Goal: Transaction & Acquisition: Purchase product/service

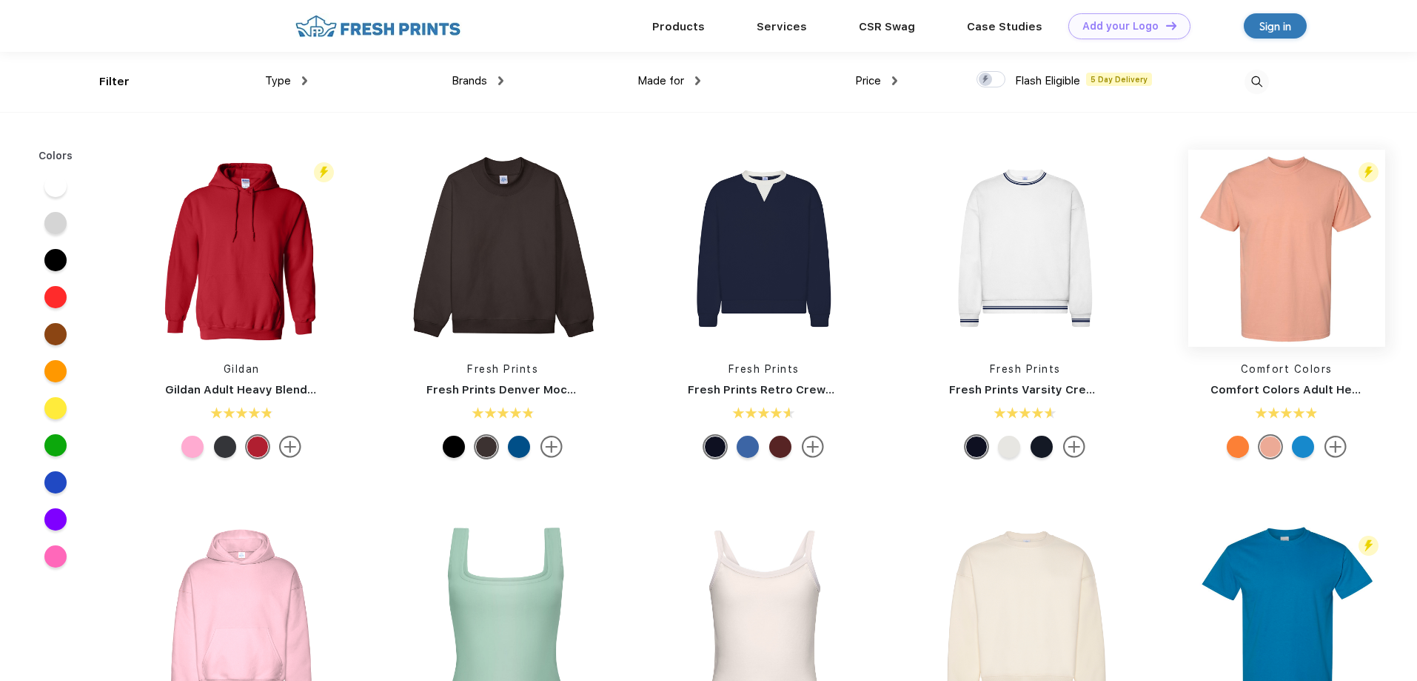
click at [1292, 217] on img at bounding box center [1287, 248] width 197 height 197
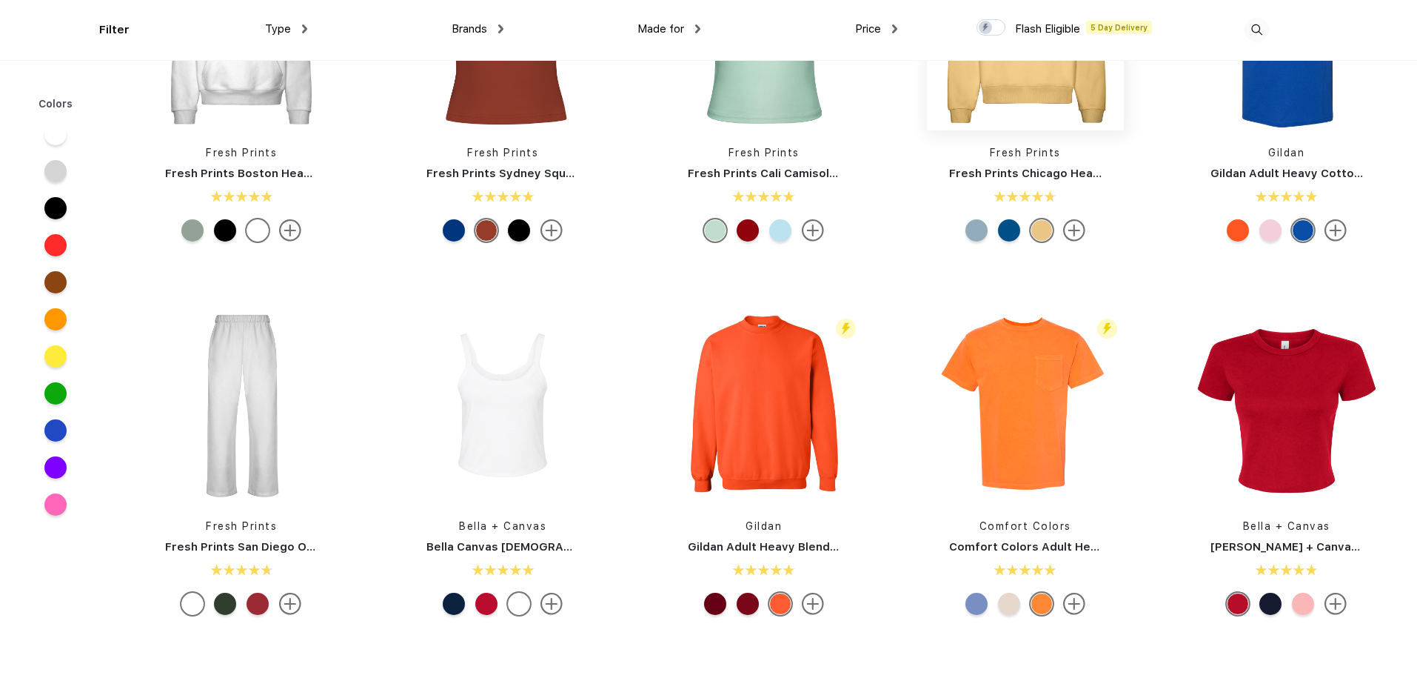
scroll to position [593, 0]
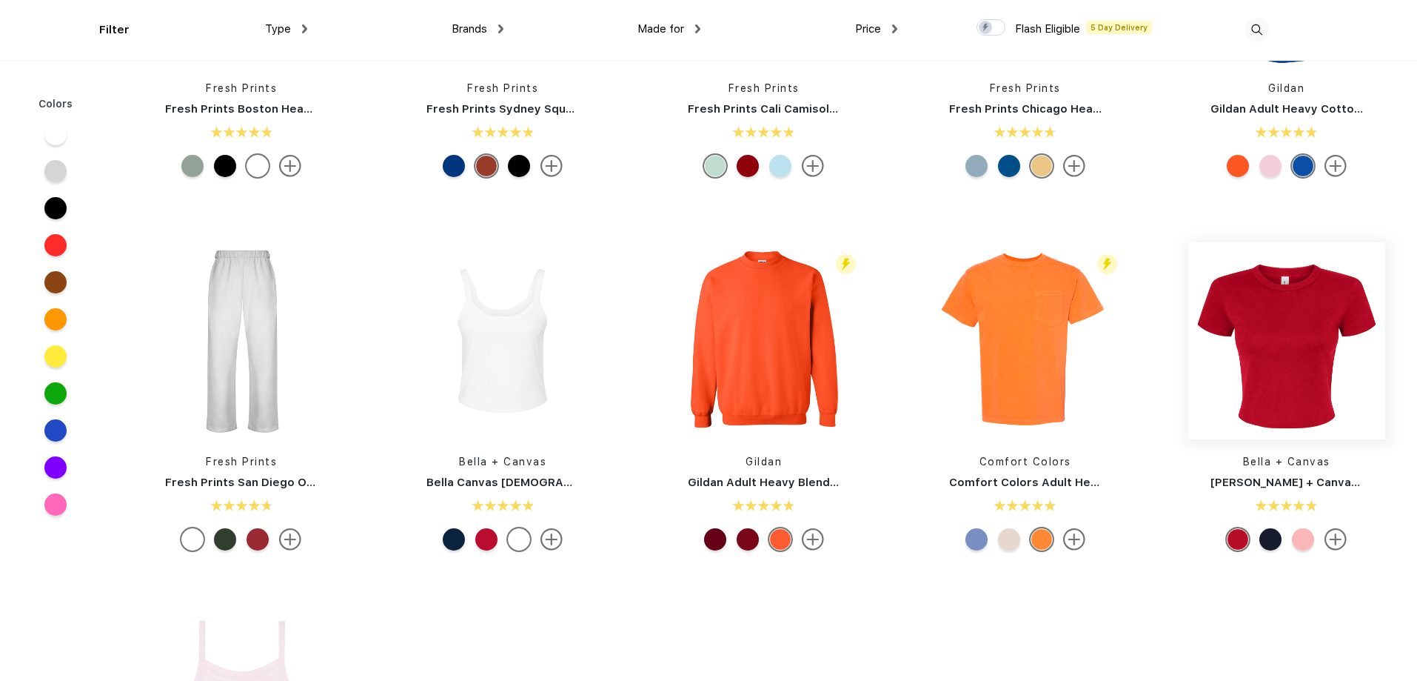
click at [1263, 318] on img at bounding box center [1287, 340] width 197 height 197
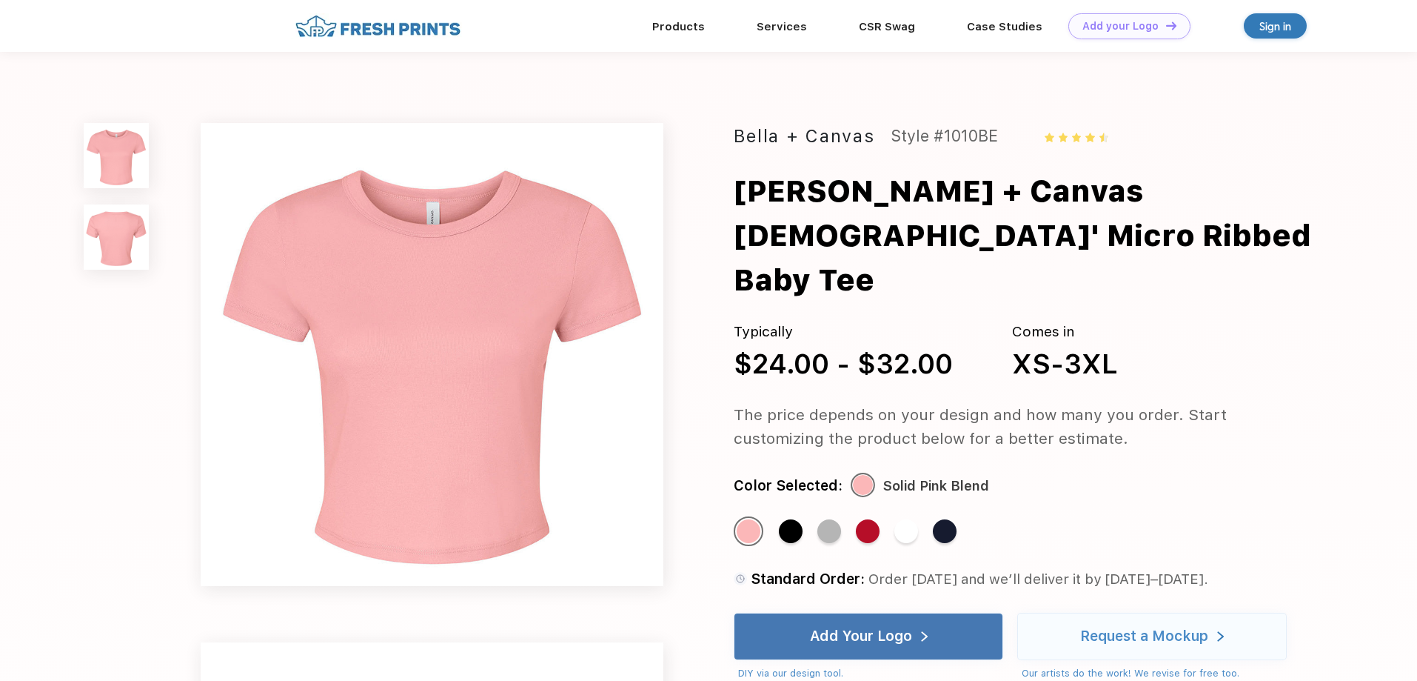
scroll to position [559, 0]
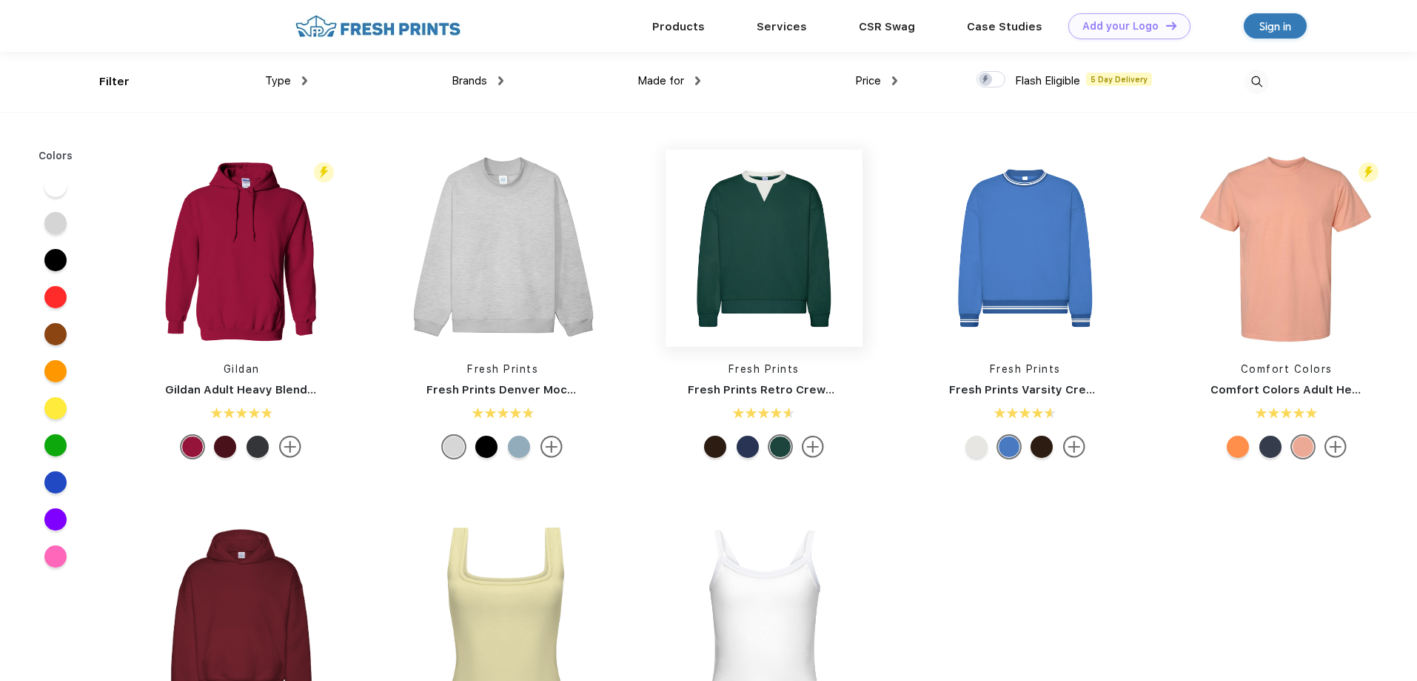
scroll to position [1, 0]
click at [294, 79] on div "Type" at bounding box center [286, 80] width 42 height 17
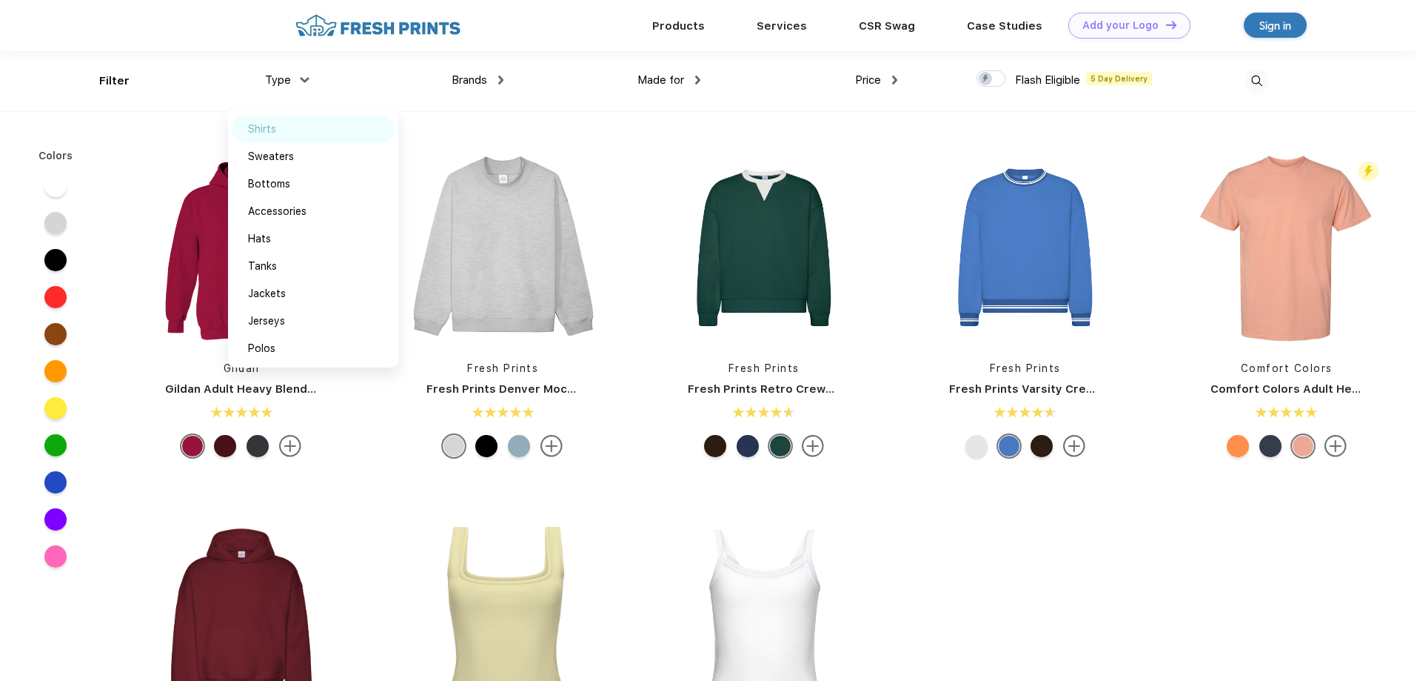
click at [271, 127] on div "Shirts" at bounding box center [262, 129] width 28 height 16
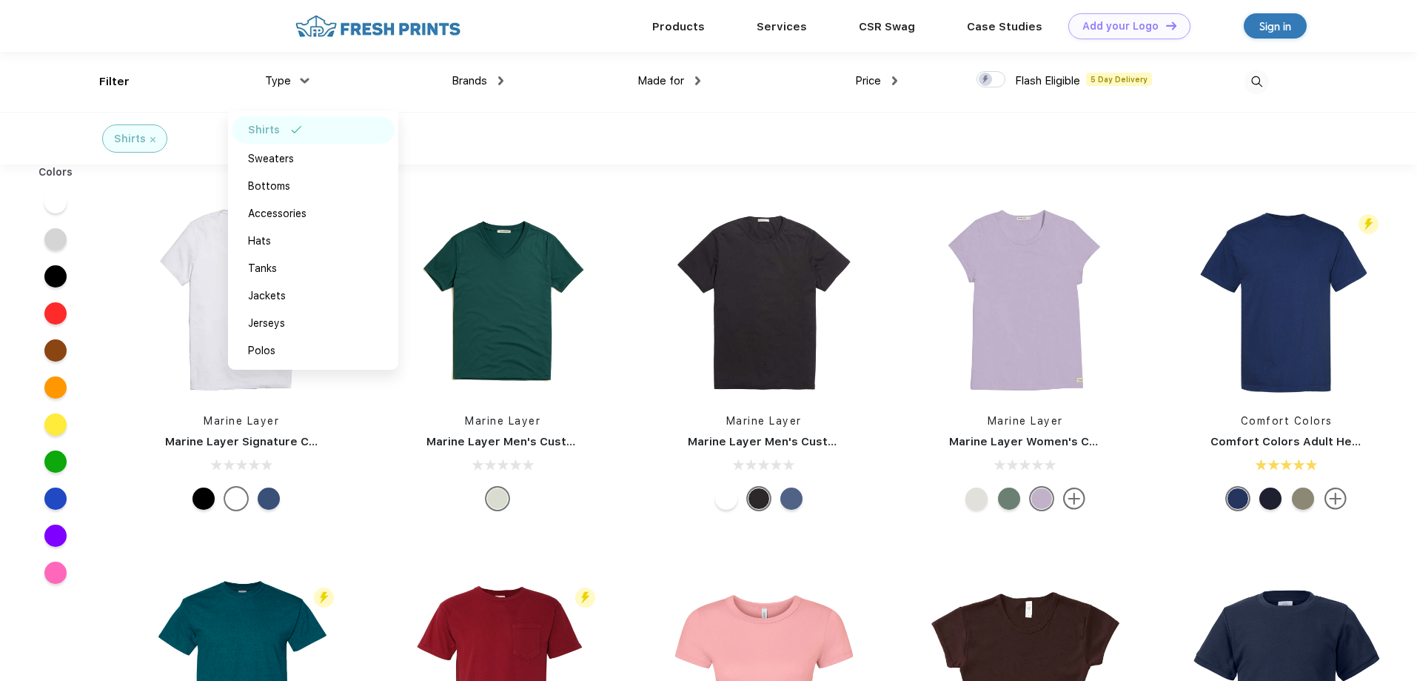
click at [689, 80] on div "Made for" at bounding box center [669, 81] width 63 height 17
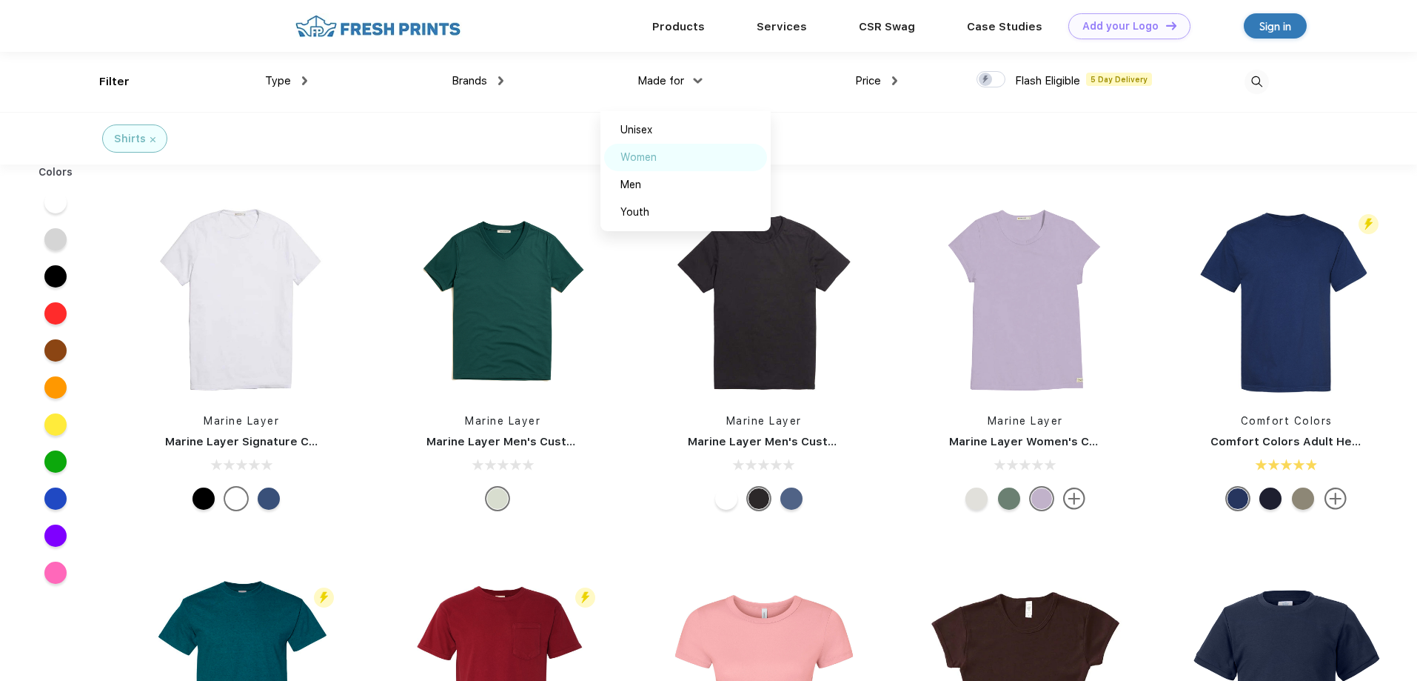
click at [644, 152] on div "Women" at bounding box center [639, 158] width 36 height 16
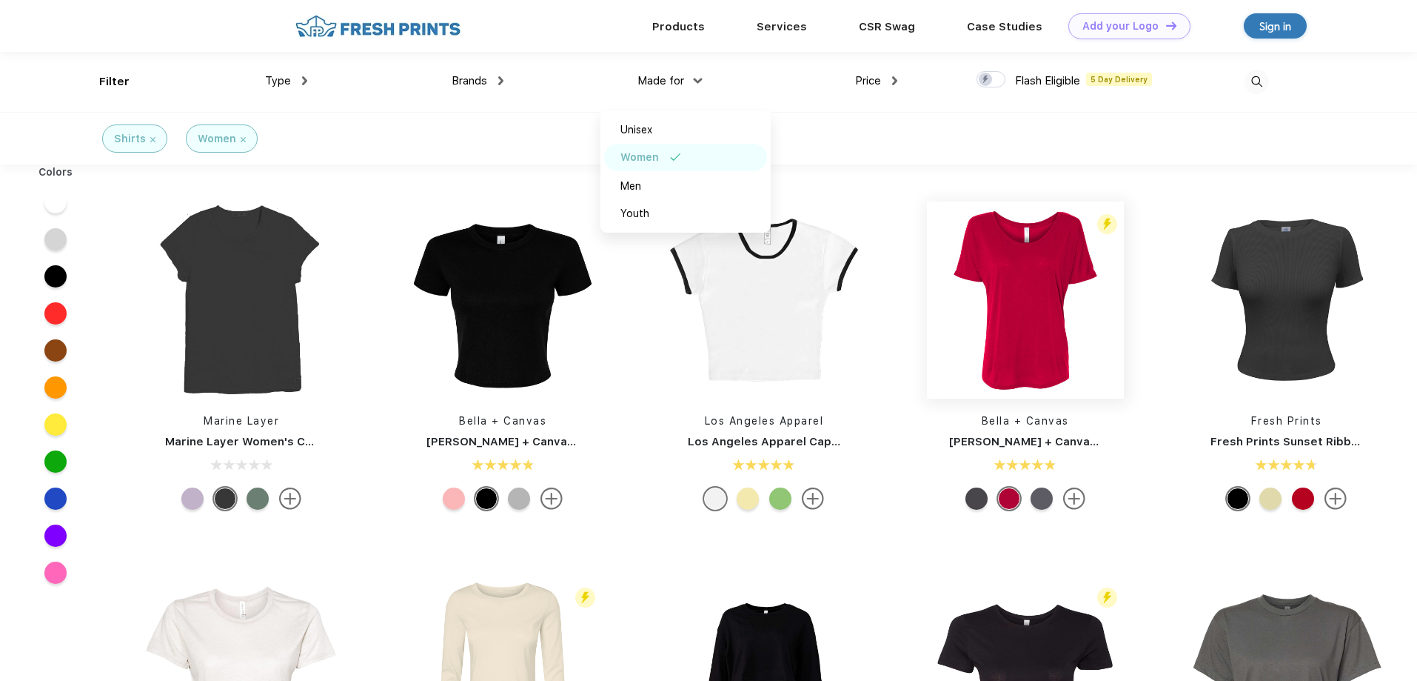
click at [1008, 297] on img at bounding box center [1025, 299] width 197 height 197
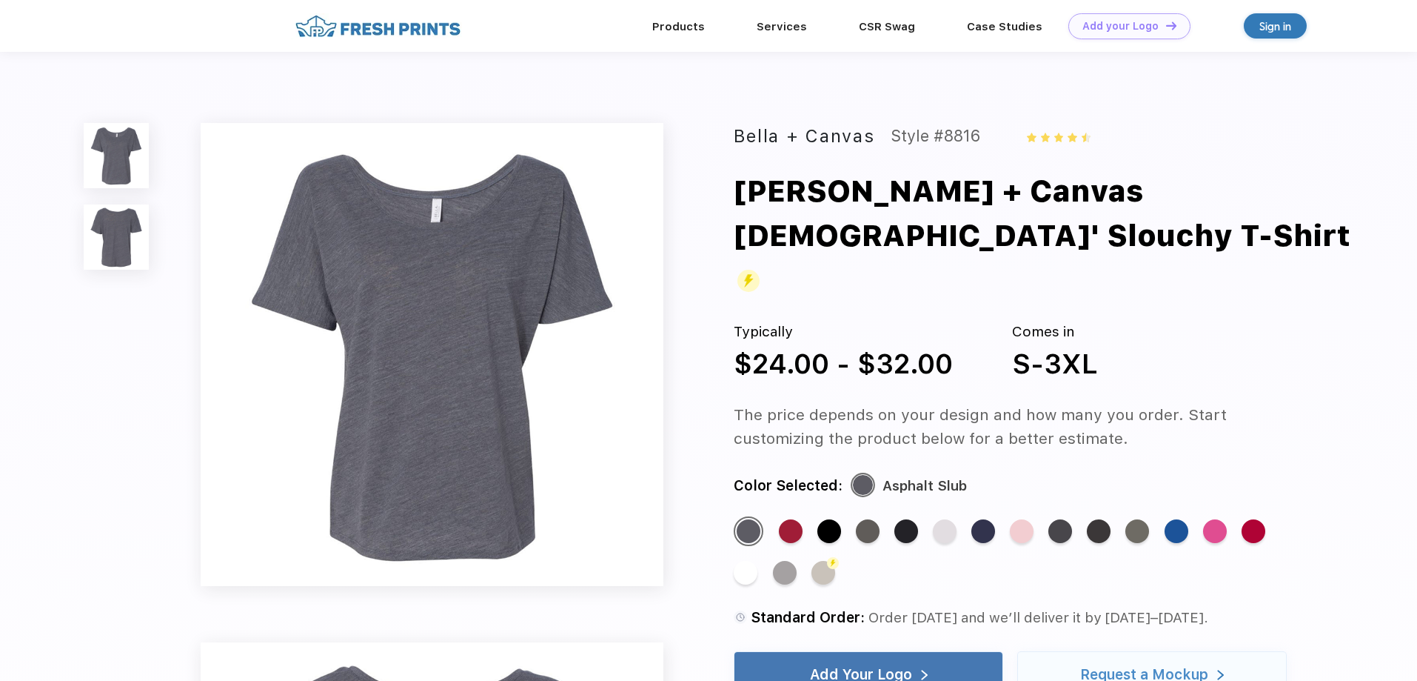
click at [117, 242] on img at bounding box center [116, 236] width 65 height 65
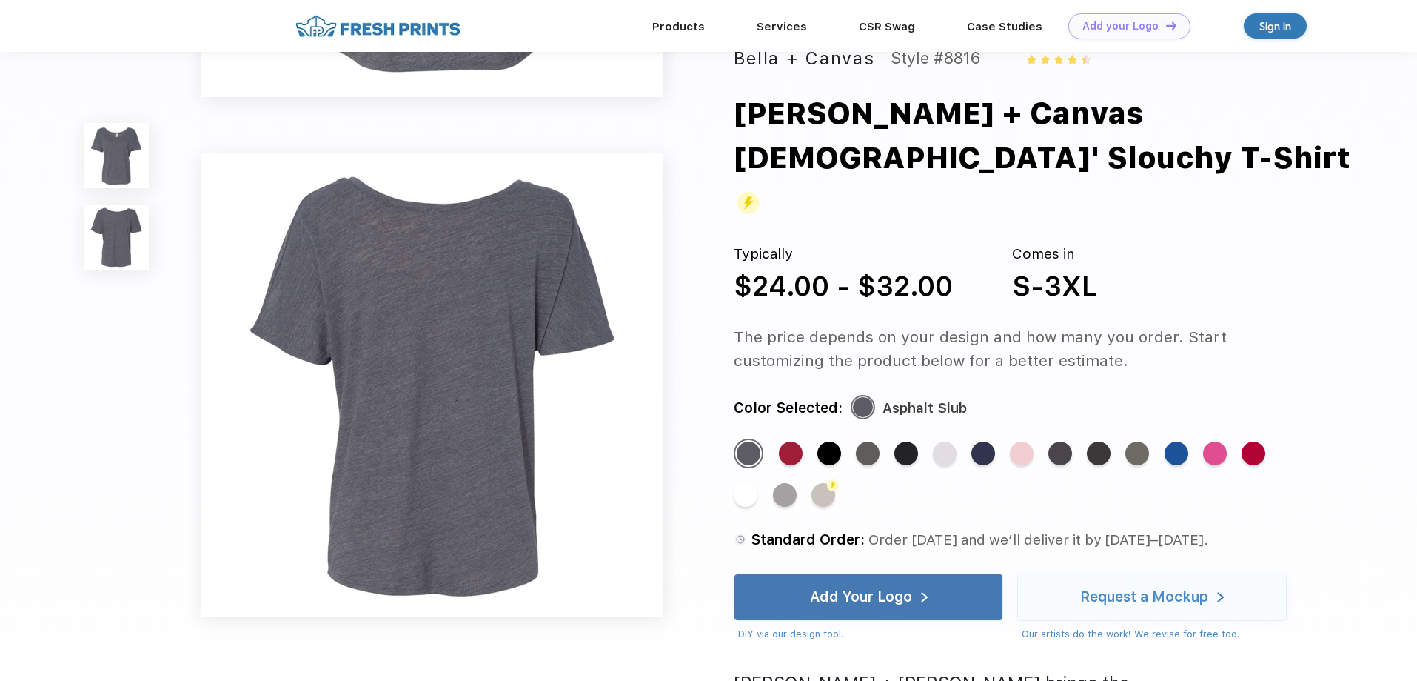
scroll to position [490, 0]
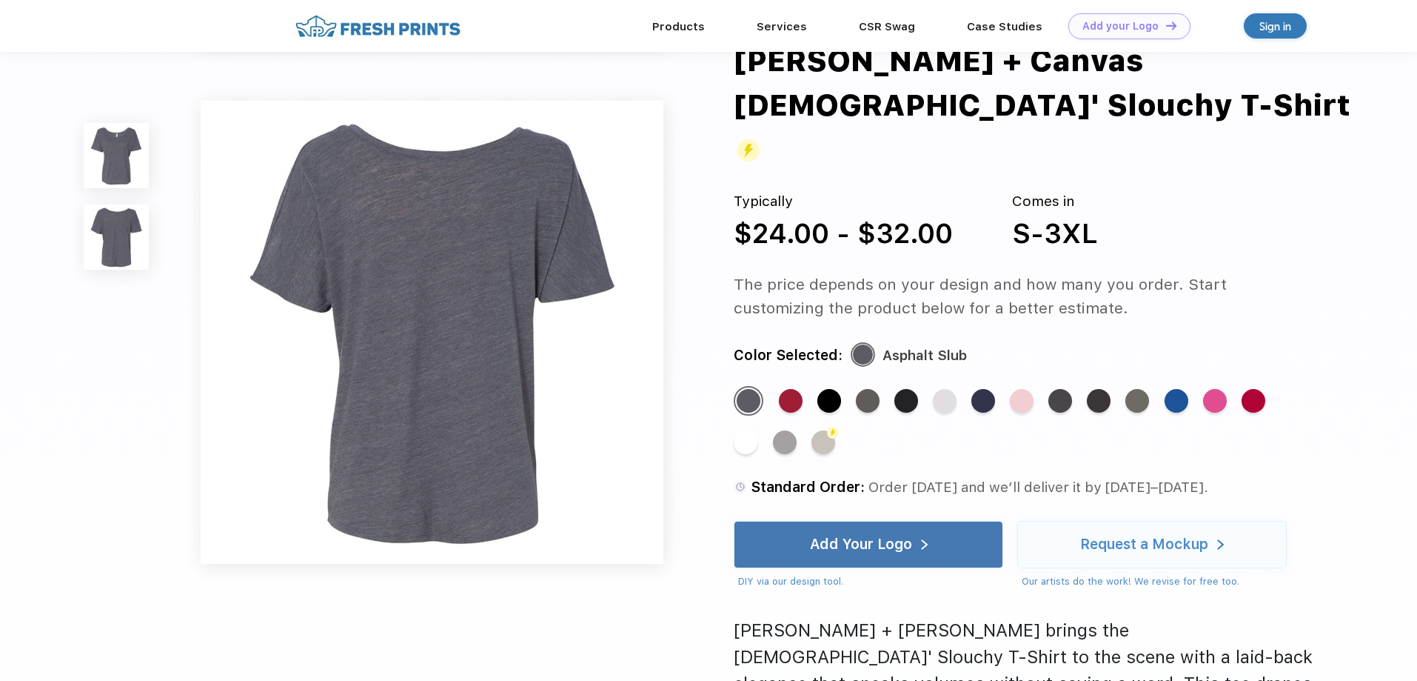
click at [120, 153] on img at bounding box center [116, 155] width 65 height 65
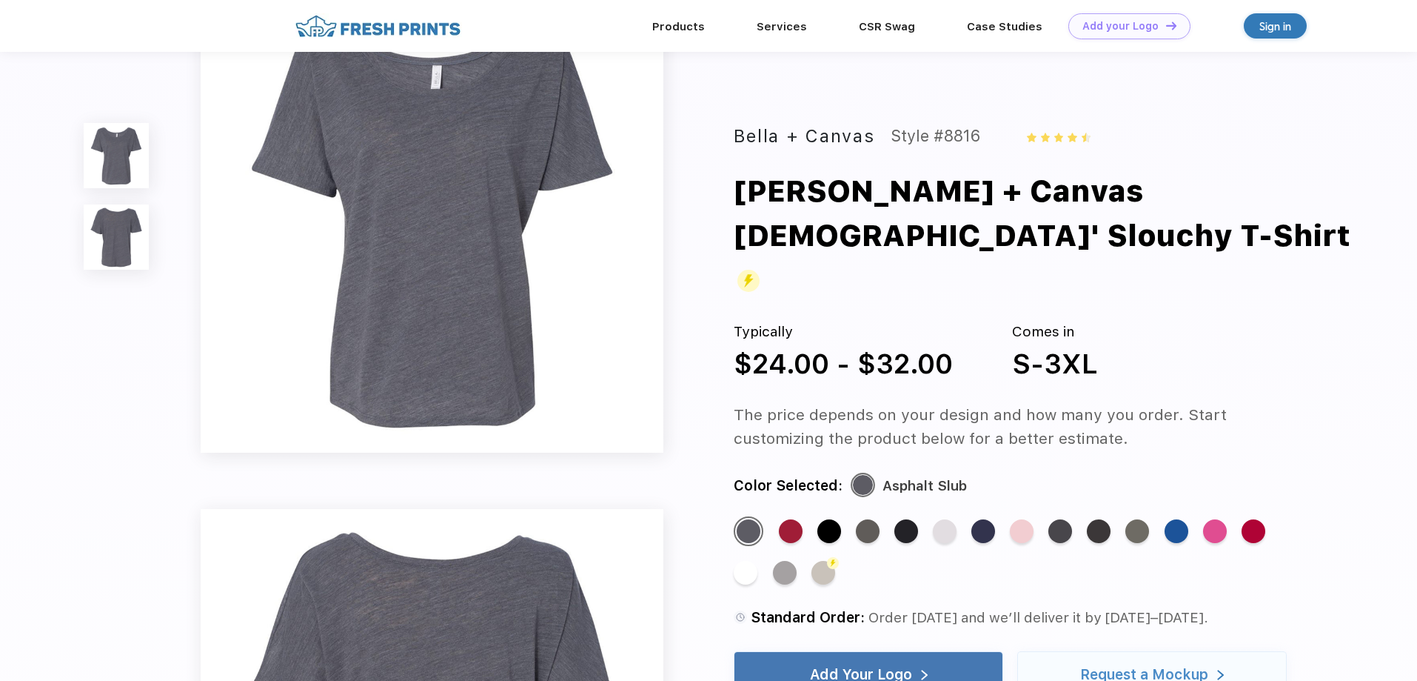
scroll to position [0, 0]
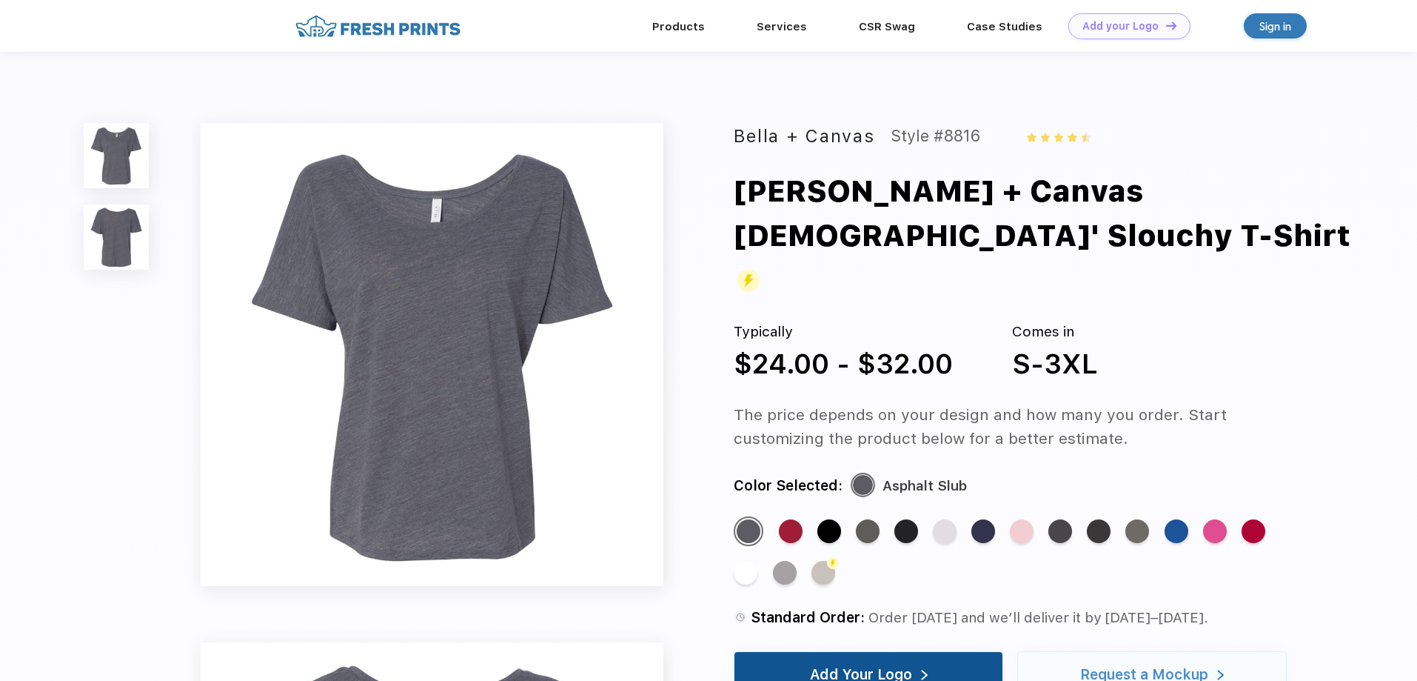
click at [859, 667] on div "Add Your Logo" at bounding box center [861, 674] width 102 height 15
